Goal: Transaction & Acquisition: Purchase product/service

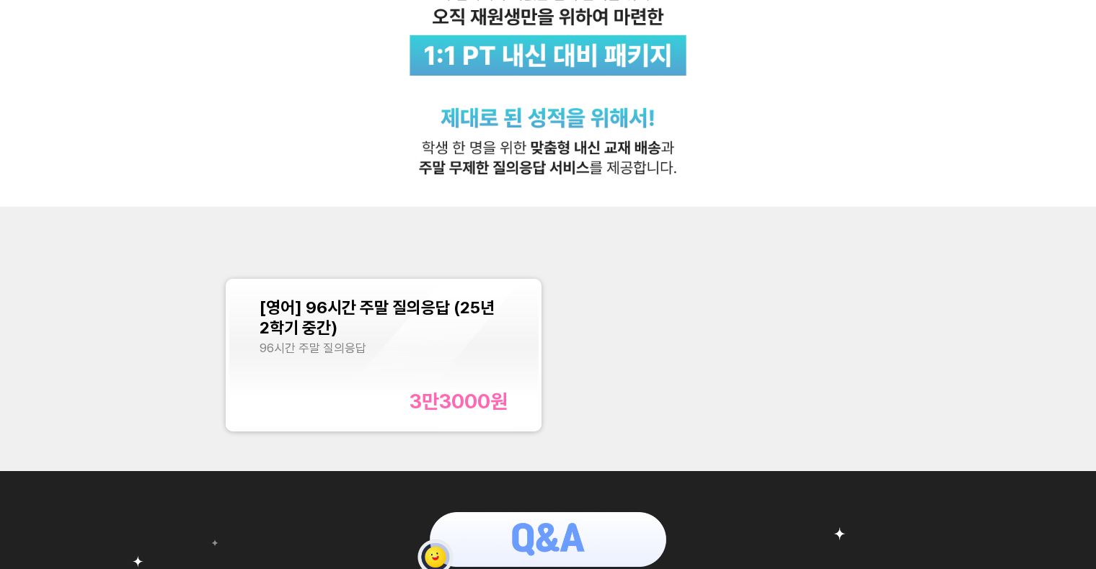
scroll to position [270, 0]
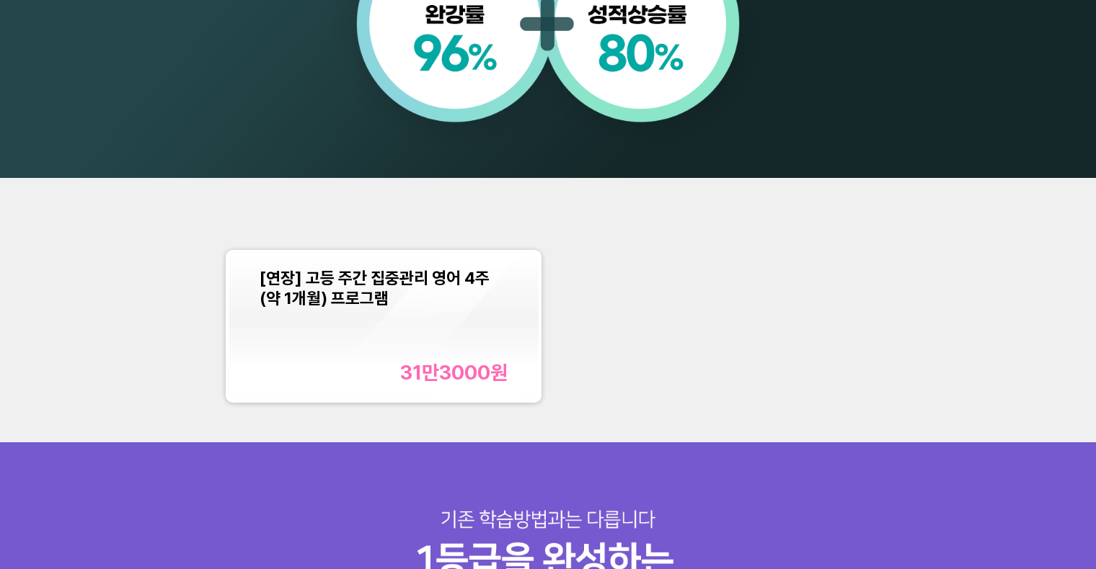
scroll to position [1227, 0]
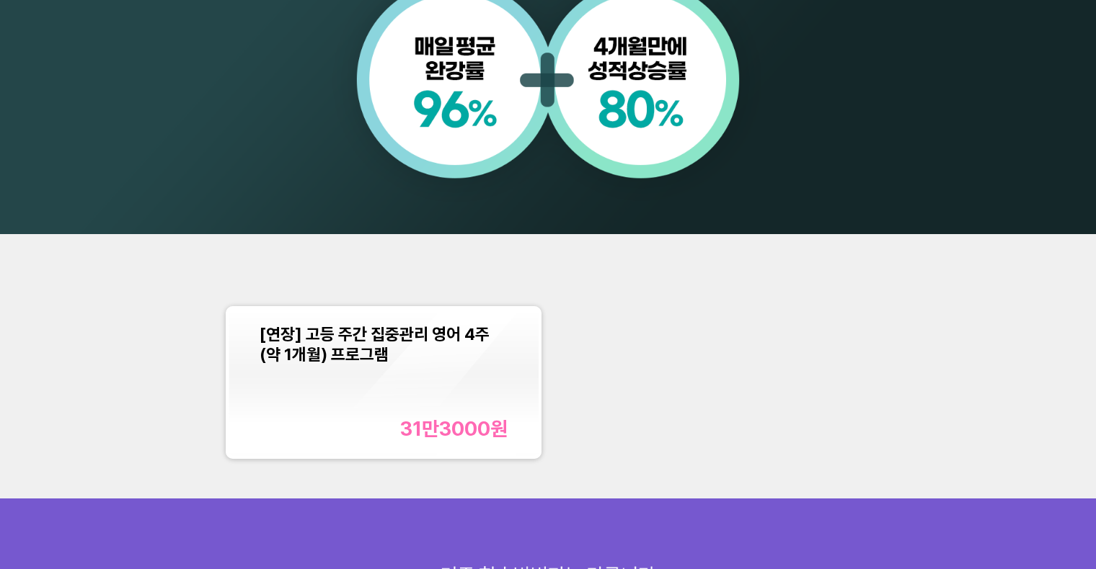
click at [654, 359] on div "[연장] 고등 주간 집중관리 영어 4주(약 1개월) 프로그램 31만3000 원" at bounding box center [547, 383] width 657 height 166
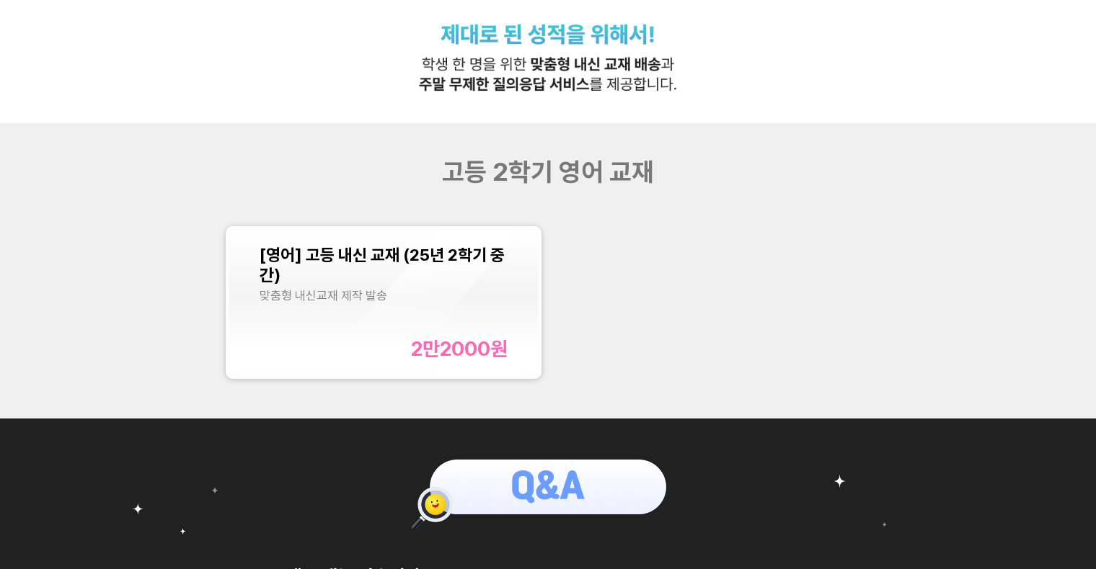
scroll to position [337, 0]
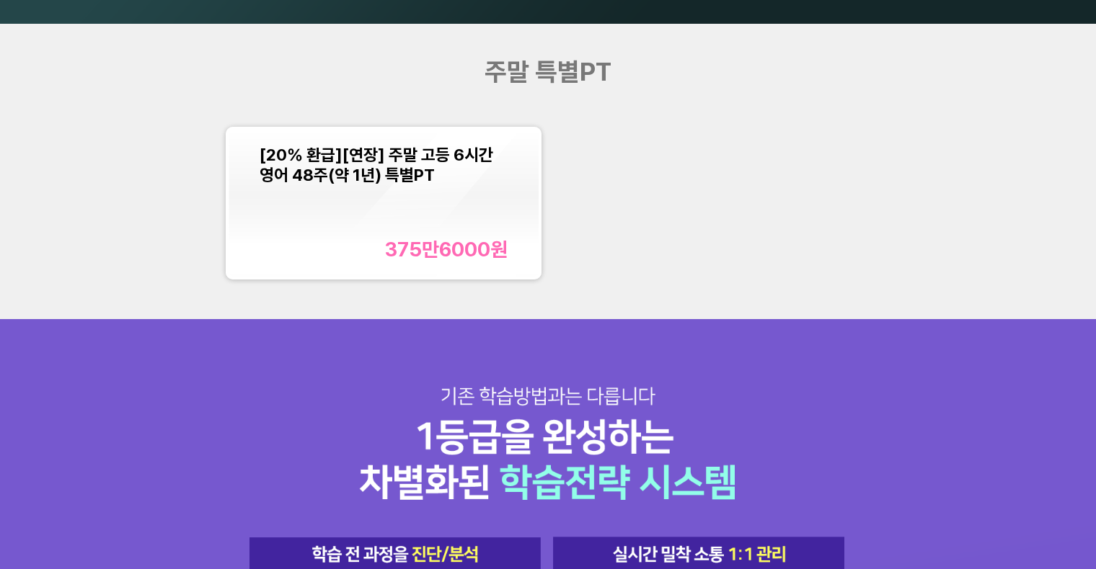
scroll to position [1436, 0]
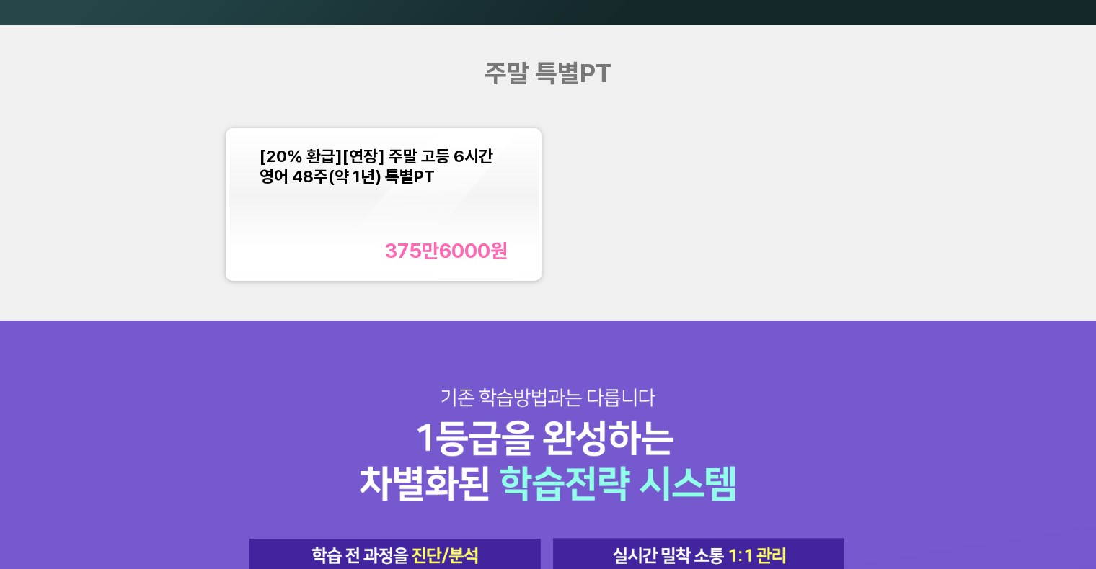
click at [701, 224] on div "[20% 환급][연장] 주말 고등 6시간 영어 48주(약 1년) 특별PT 375만6000 원" at bounding box center [547, 205] width 657 height 166
